Goal: Navigation & Orientation: Understand site structure

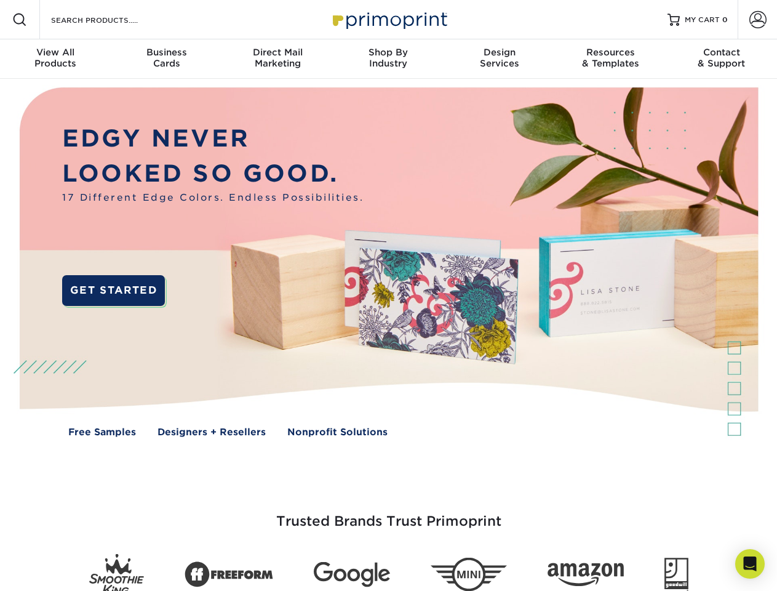
click at [388, 295] on img at bounding box center [388, 271] width 769 height 385
click at [20, 20] on span at bounding box center [19, 19] width 15 height 15
click at [758, 20] on span at bounding box center [758, 19] width 17 height 17
click at [55, 59] on div "View All Products" at bounding box center [55, 58] width 111 height 22
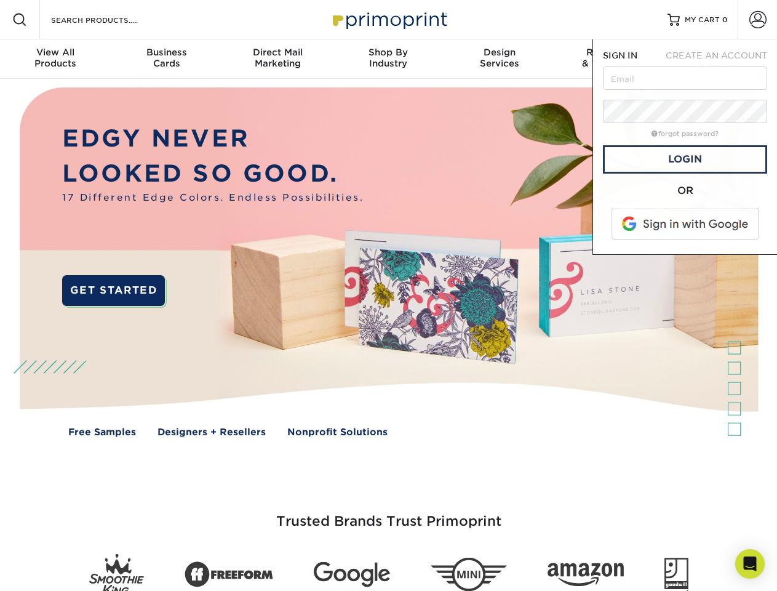
click at [166, 59] on div "Business Cards" at bounding box center [166, 58] width 111 height 22
click at [278, 59] on div "Direct Mail Marketing" at bounding box center [277, 58] width 111 height 22
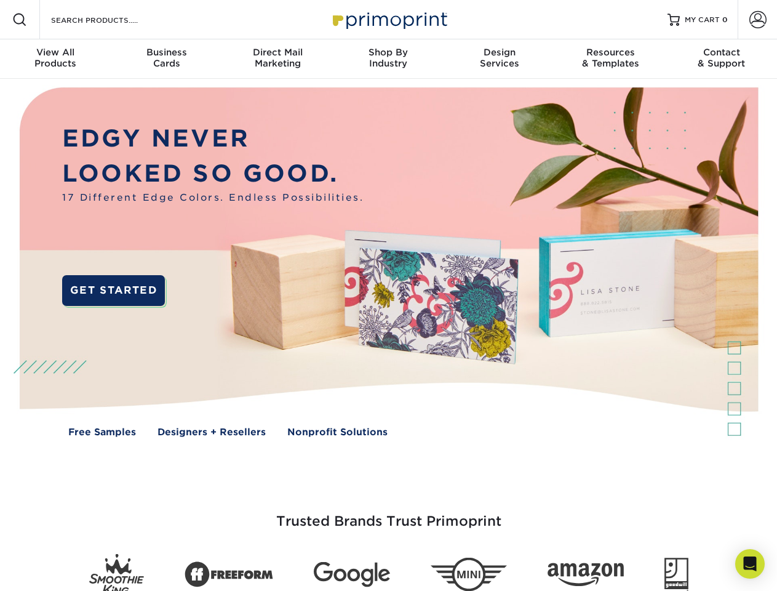
click at [388, 59] on div "Shop By Industry" at bounding box center [388, 58] width 111 height 22
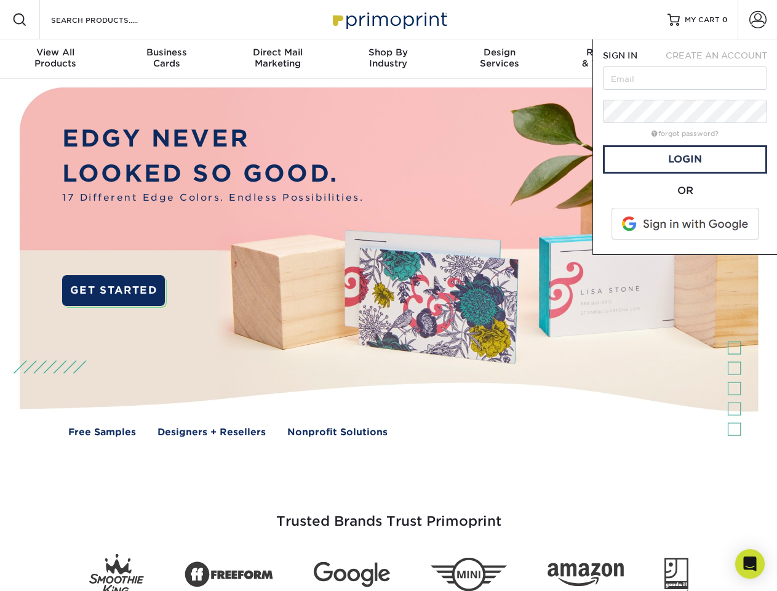
click at [500, 59] on div "Design Services" at bounding box center [499, 58] width 111 height 22
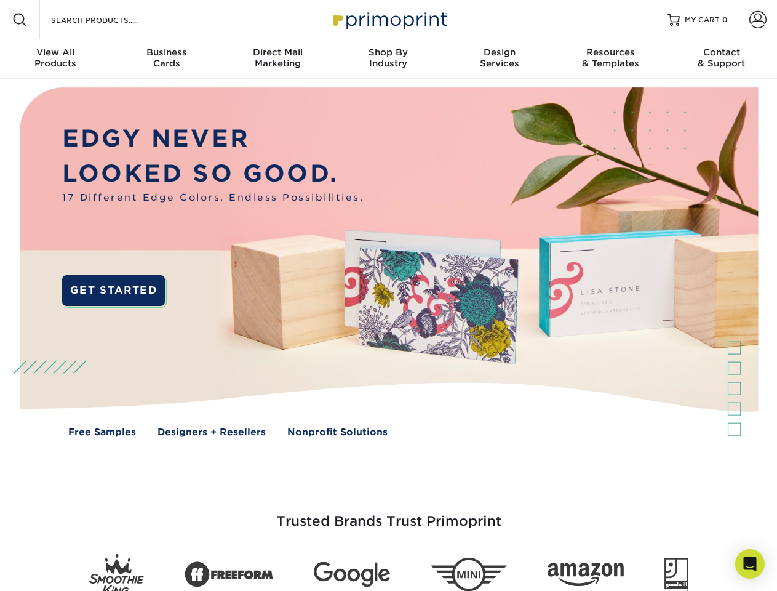
click at [611, 59] on span "SIGN IN" at bounding box center [620, 55] width 34 height 10
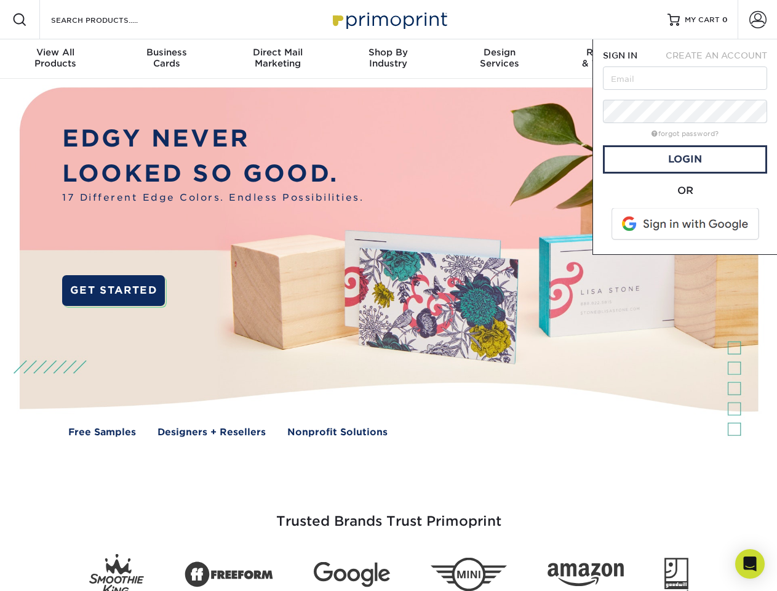
click at [722, 59] on span "CREATE AN ACCOUNT" at bounding box center [717, 55] width 102 height 10
